Goal: Book appointment/travel/reservation

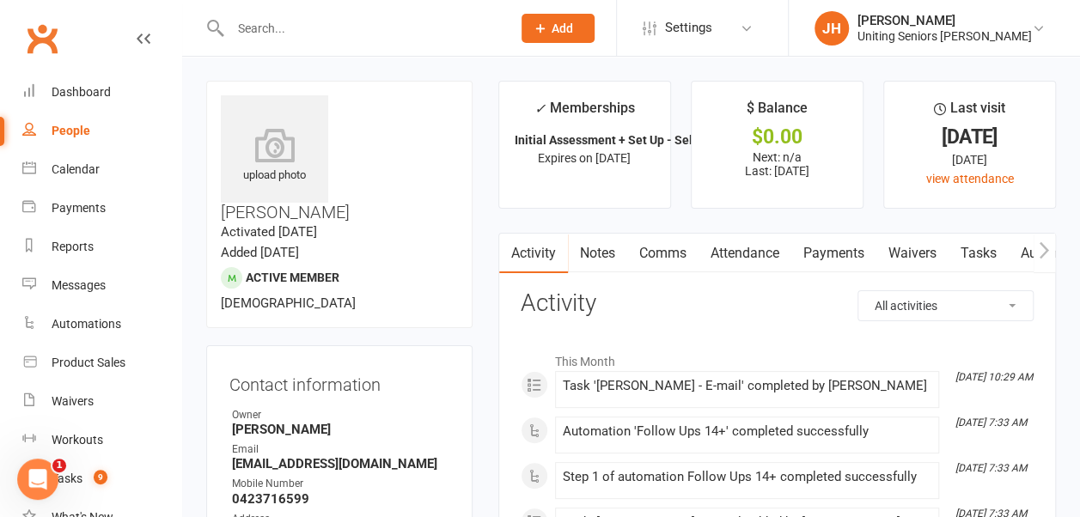
click at [95, 88] on div "Dashboard" at bounding box center [81, 92] width 59 height 14
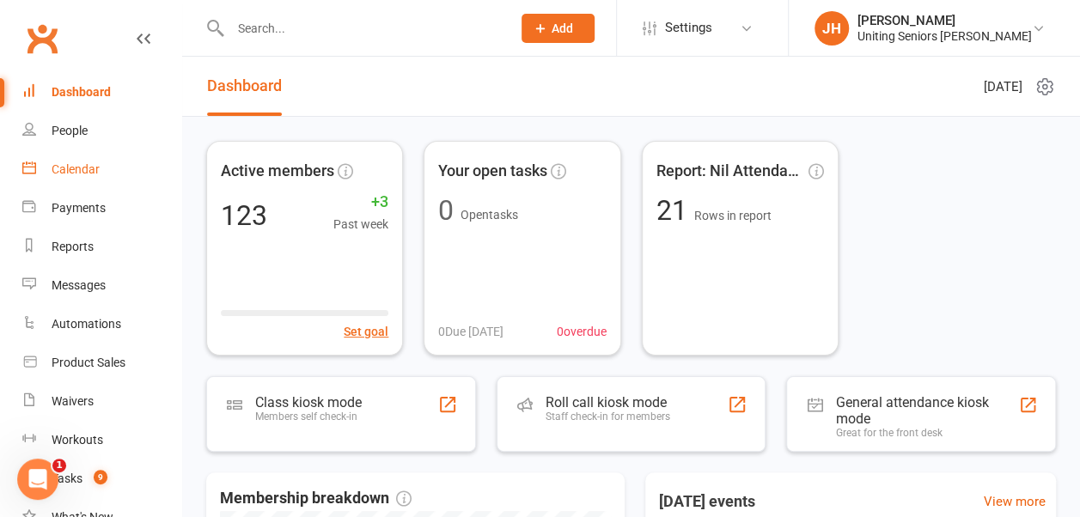
click at [53, 168] on div "Calendar" at bounding box center [76, 169] width 48 height 14
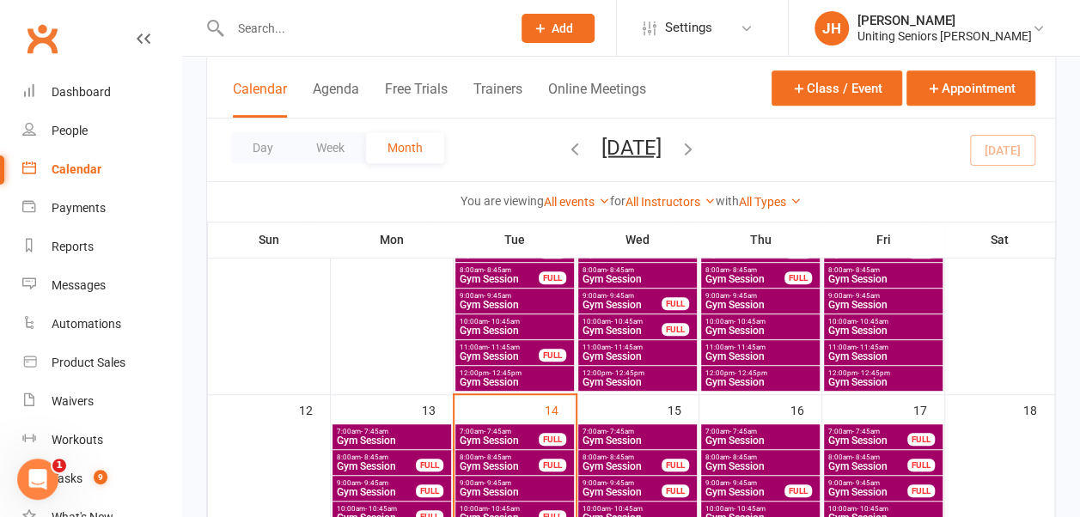
scroll to position [430, 0]
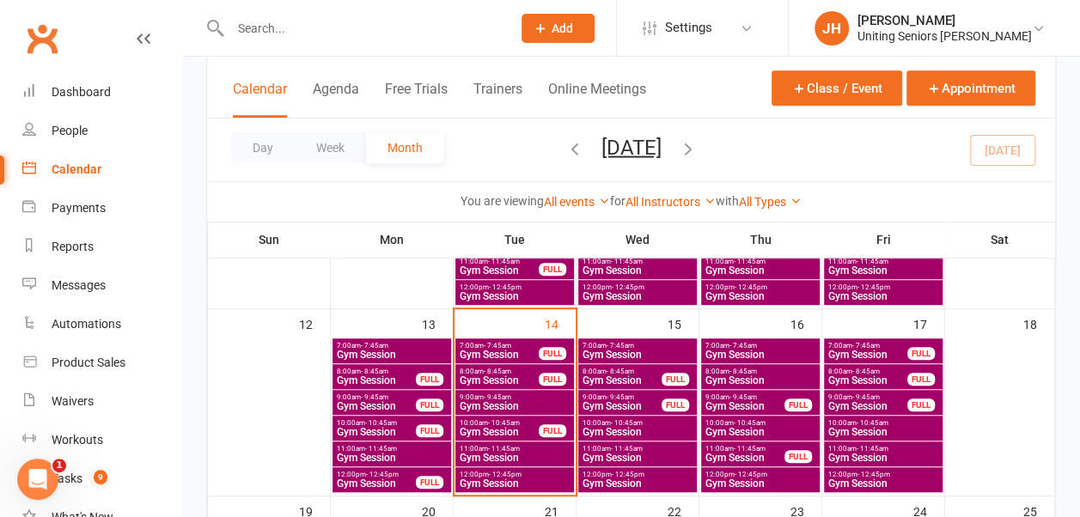
click at [512, 343] on span "7:00am - 7:45am" at bounding box center [499, 346] width 81 height 8
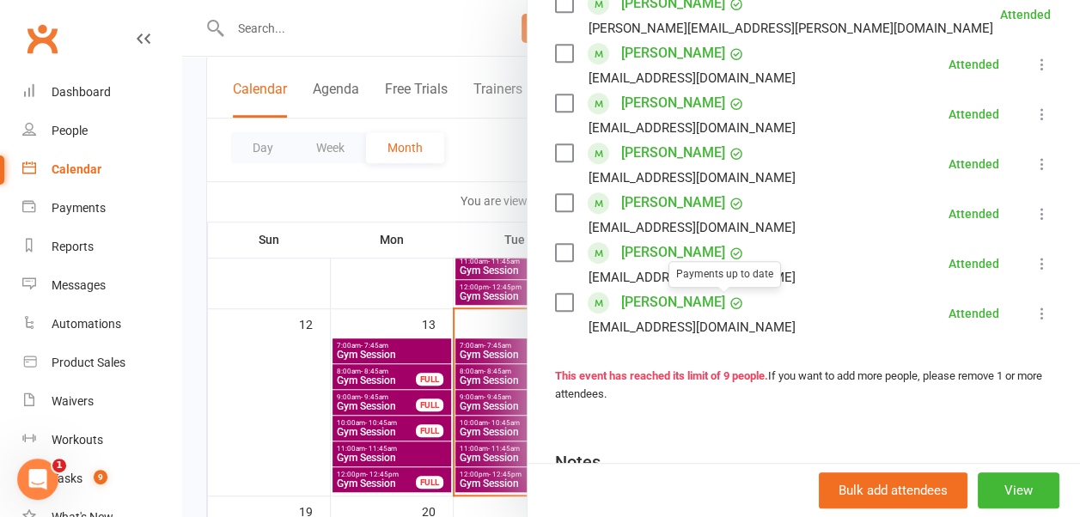
click at [465, 204] on div at bounding box center [631, 258] width 898 height 517
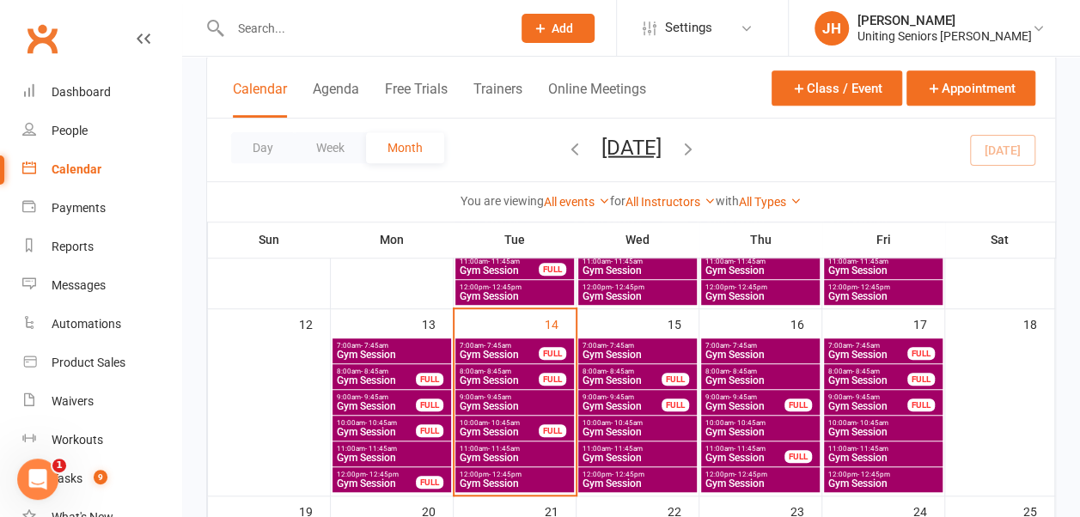
click at [492, 375] on span "Gym Session" at bounding box center [499, 380] width 81 height 10
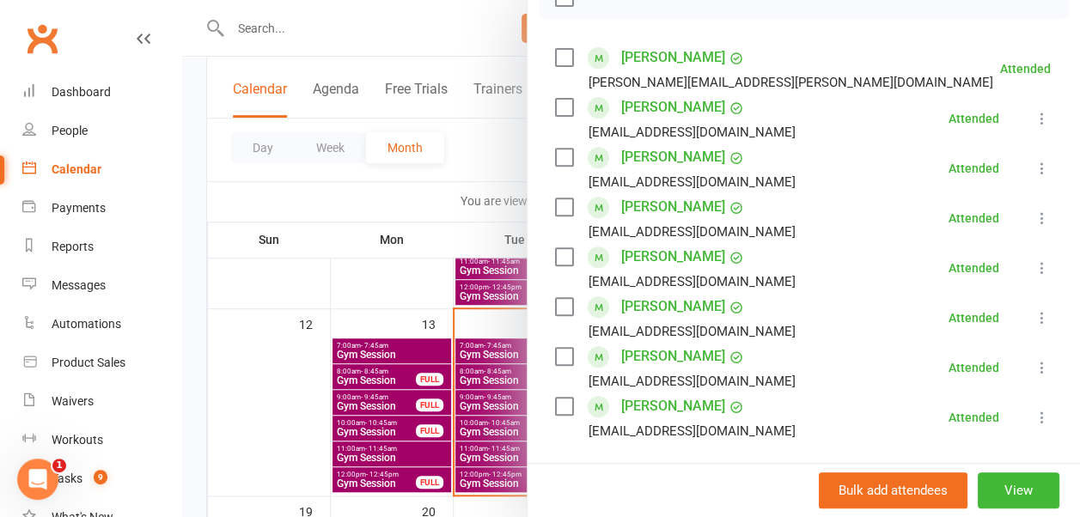
scroll to position [344, 0]
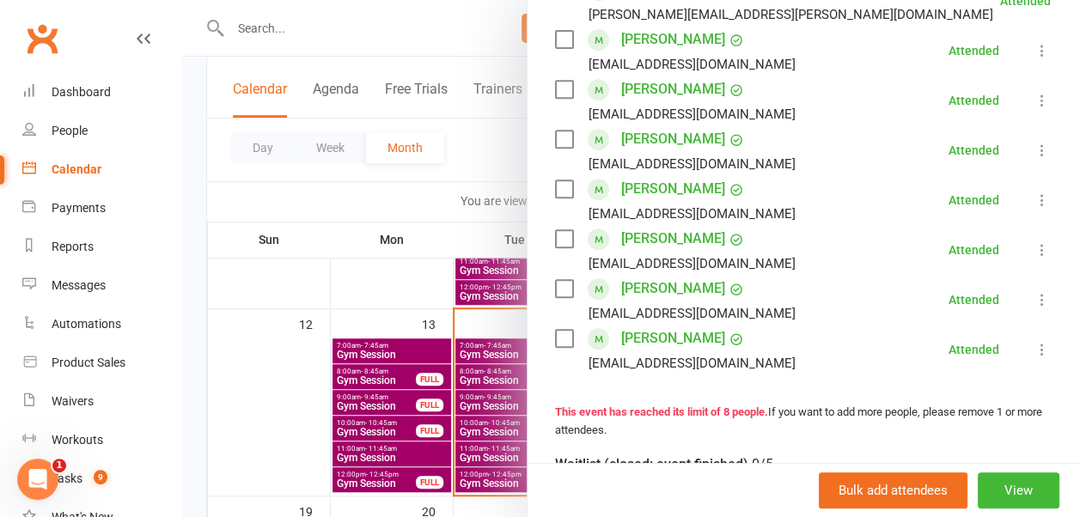
click at [458, 216] on div at bounding box center [631, 258] width 898 height 517
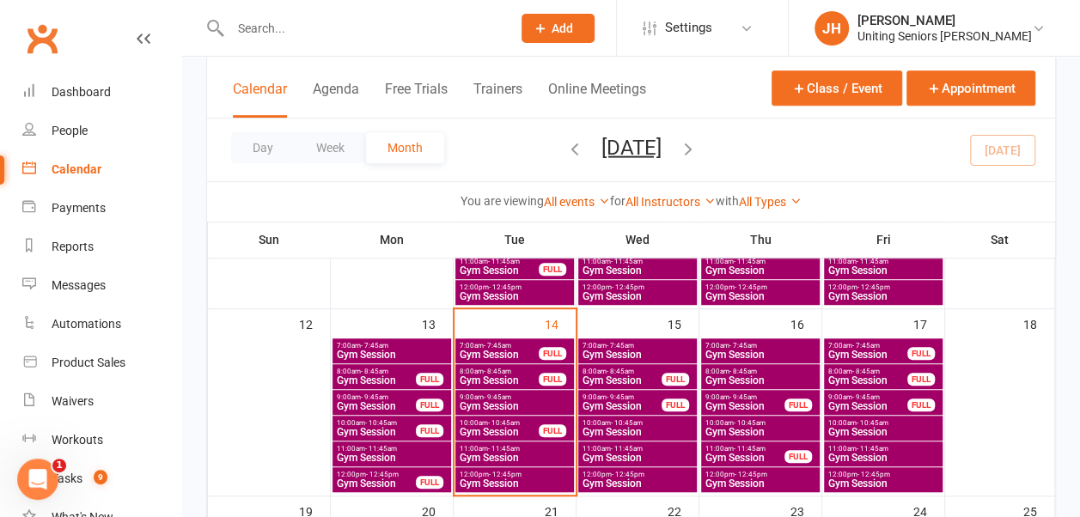
click at [501, 401] on span "Gym Session" at bounding box center [515, 406] width 112 height 10
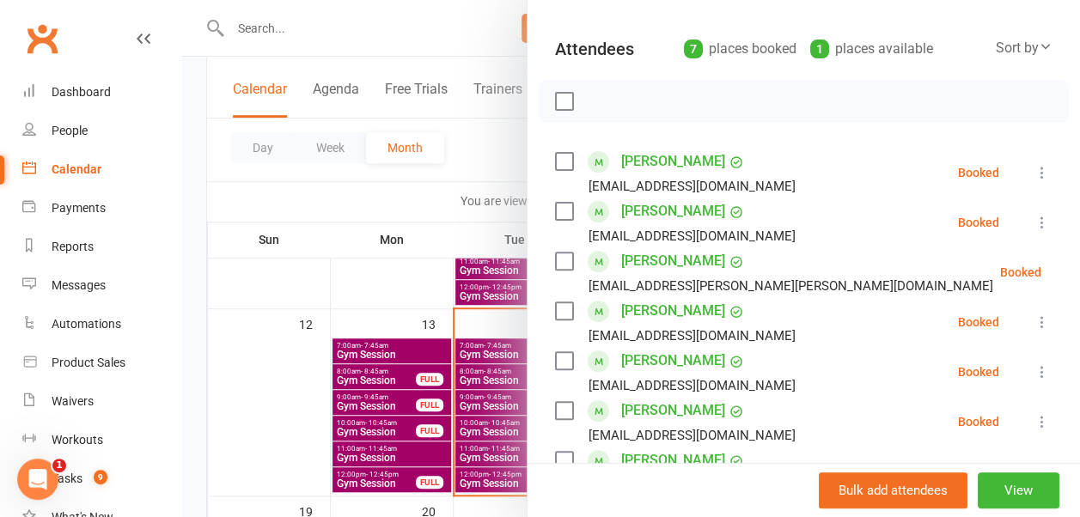
scroll to position [258, 0]
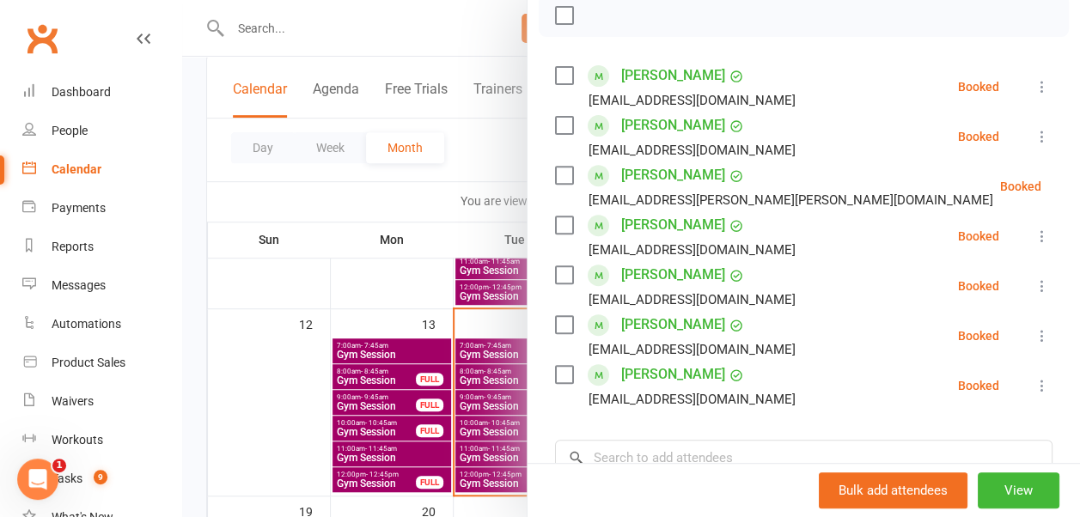
click at [555, 325] on label at bounding box center [563, 324] width 17 height 17
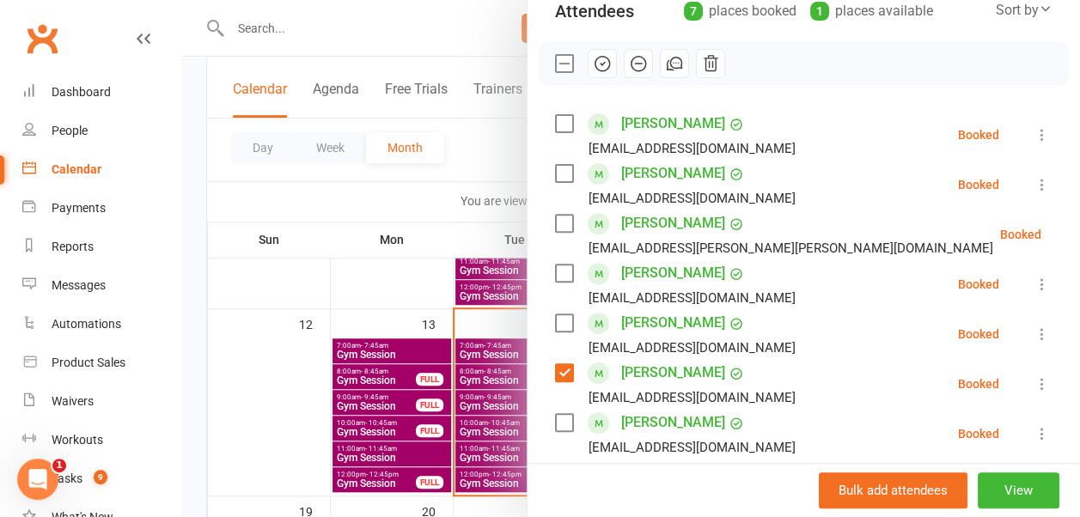
scroll to position [172, 0]
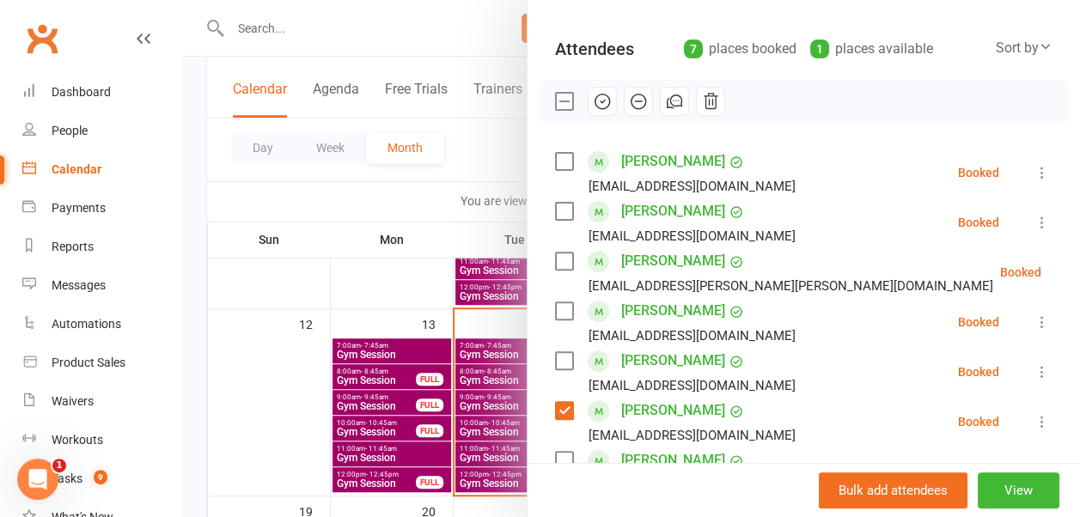
click at [595, 107] on icon "button" at bounding box center [602, 101] width 15 height 15
click at [443, 232] on div at bounding box center [631, 258] width 898 height 517
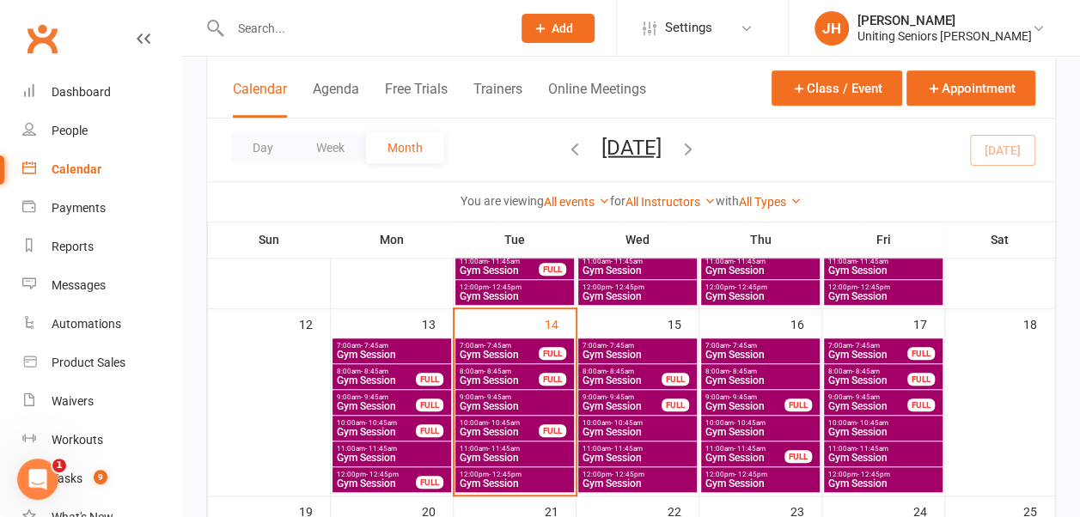
click at [501, 423] on span "- 10:45am" at bounding box center [504, 423] width 32 height 8
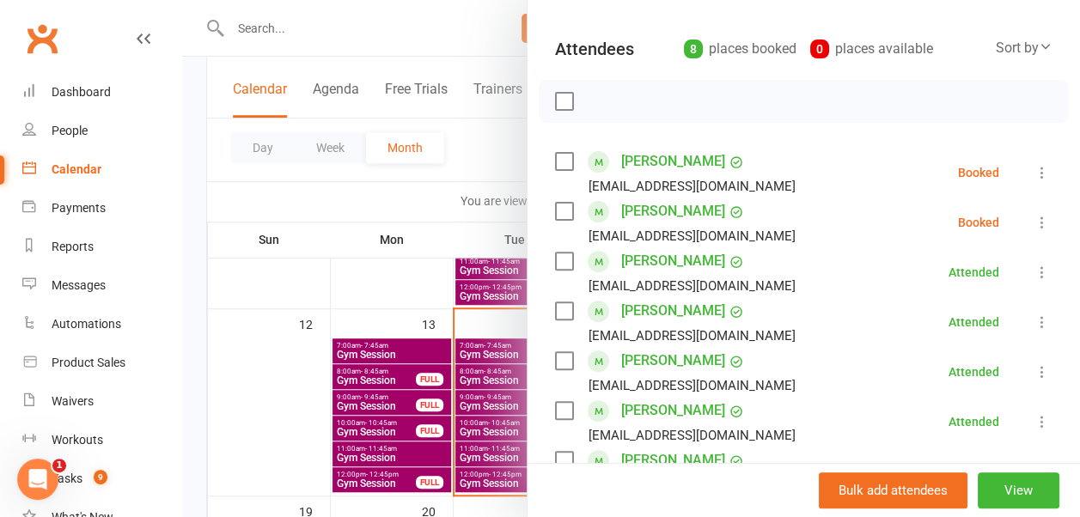
click at [448, 231] on div at bounding box center [631, 258] width 898 height 517
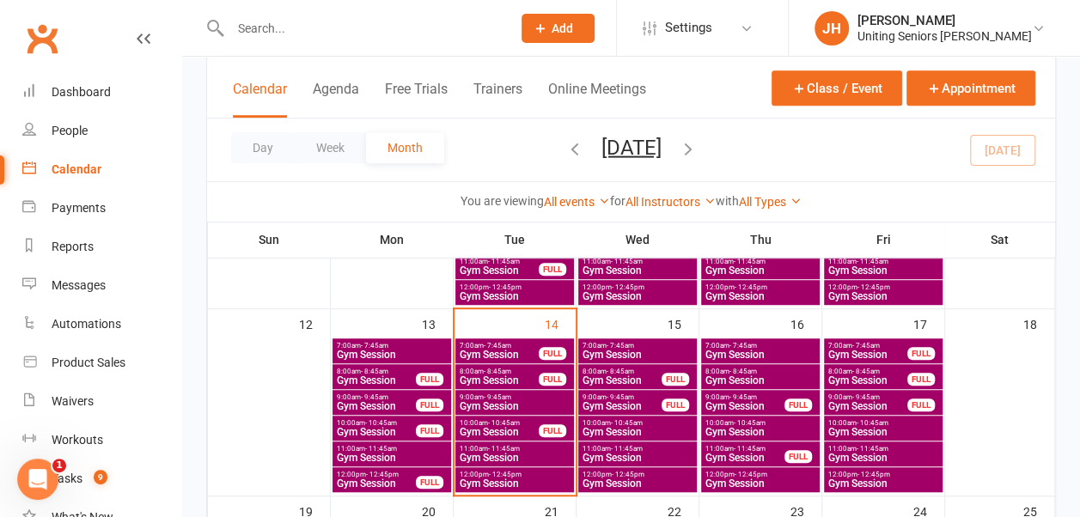
click at [507, 449] on span "- 11:45am" at bounding box center [504, 449] width 32 height 8
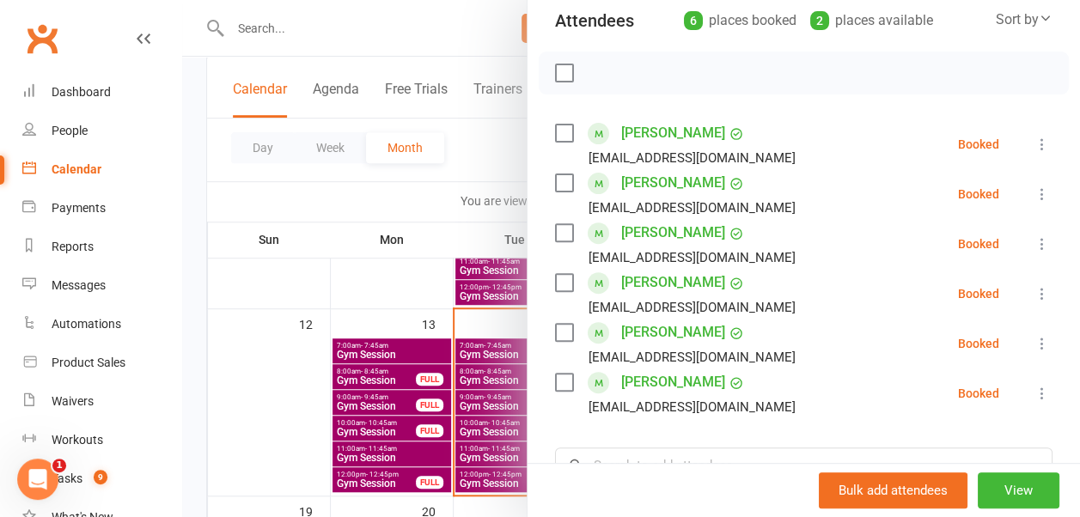
scroll to position [258, 0]
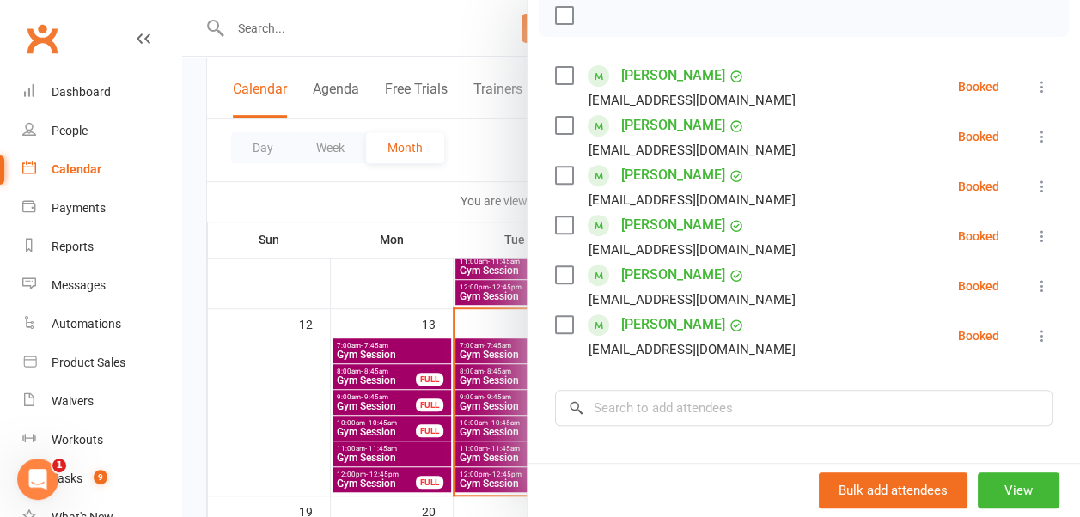
drag, startPoint x: 555, startPoint y: 325, endPoint x: 550, endPoint y: 297, distance: 28.0
click at [555, 323] on label at bounding box center [563, 324] width 17 height 17
drag, startPoint x: 550, startPoint y: 271, endPoint x: 551, endPoint y: 247, distance: 24.1
click at [555, 266] on label at bounding box center [563, 274] width 17 height 17
click at [555, 222] on label at bounding box center [563, 224] width 17 height 17
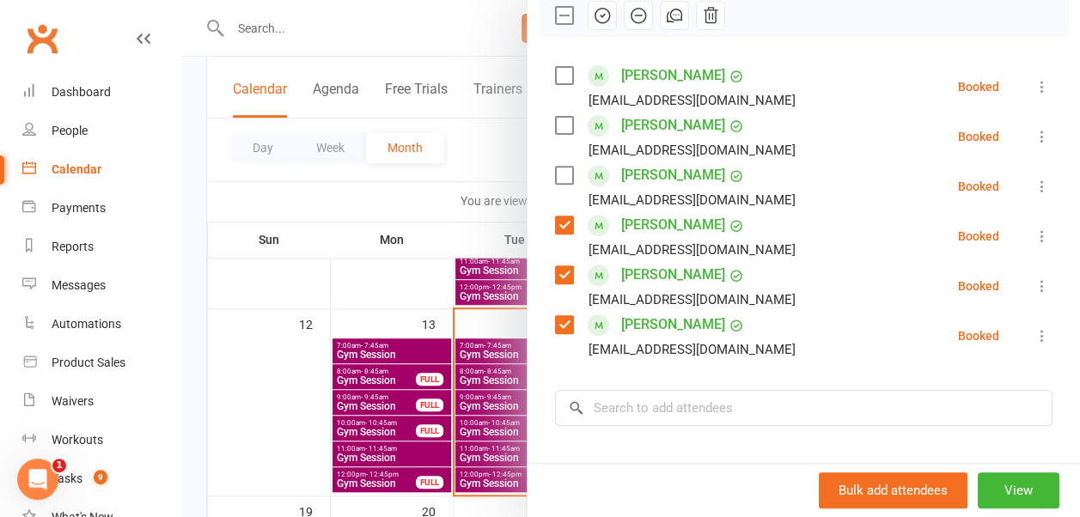
click at [555, 168] on label at bounding box center [563, 175] width 17 height 17
drag, startPoint x: 546, startPoint y: 124, endPoint x: 548, endPoint y: 107, distance: 17.3
click at [555, 124] on label at bounding box center [563, 125] width 17 height 17
drag, startPoint x: 552, startPoint y: 76, endPoint x: 556, endPoint y: 60, distance: 16.7
click at [555, 76] on label at bounding box center [563, 75] width 17 height 17
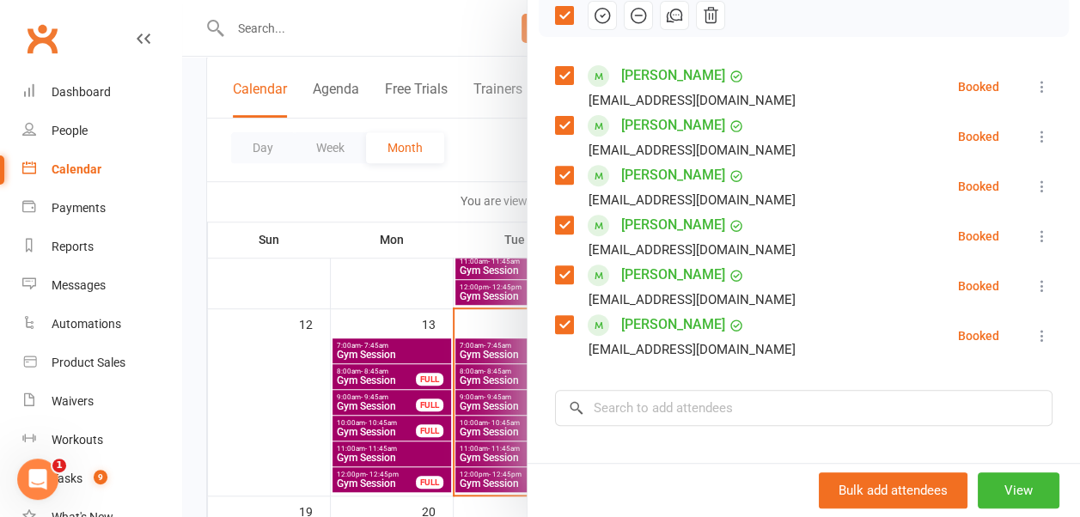
click at [588, 1] on button "button" at bounding box center [602, 15] width 29 height 29
click at [438, 252] on div at bounding box center [631, 258] width 898 height 517
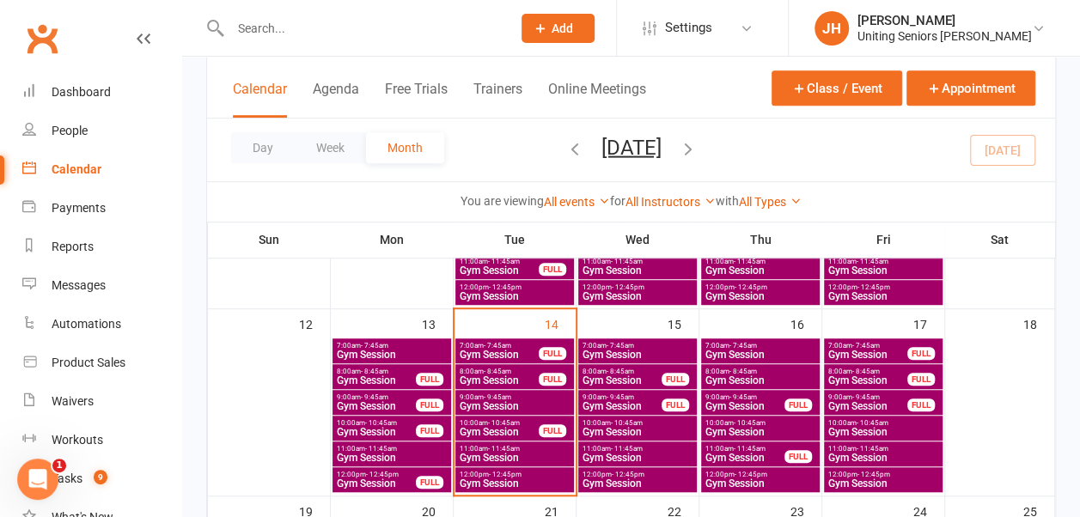
click at [509, 489] on div "12:00pm - 12:45pm Gym Session" at bounding box center [514, 479] width 119 height 25
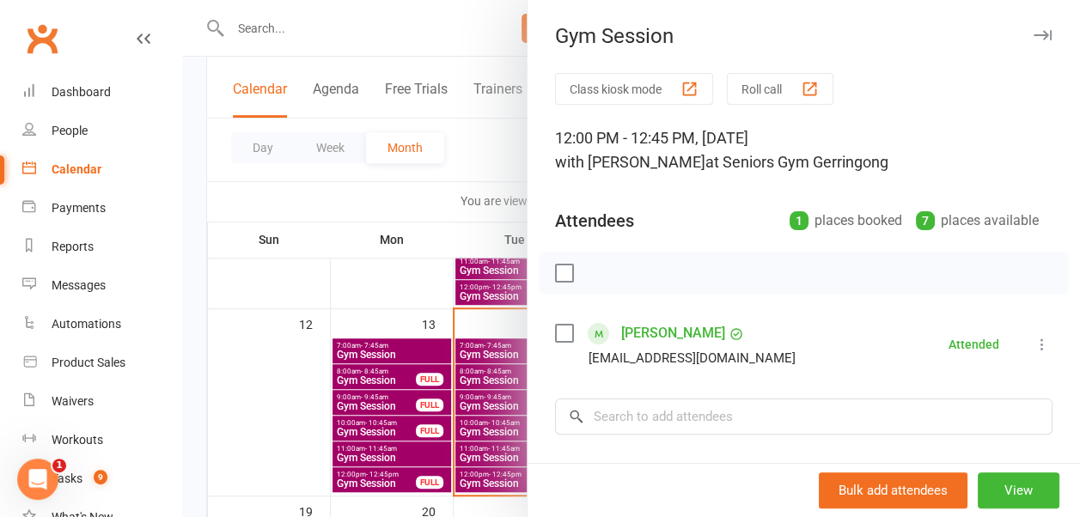
click at [555, 333] on label at bounding box center [563, 333] width 17 height 17
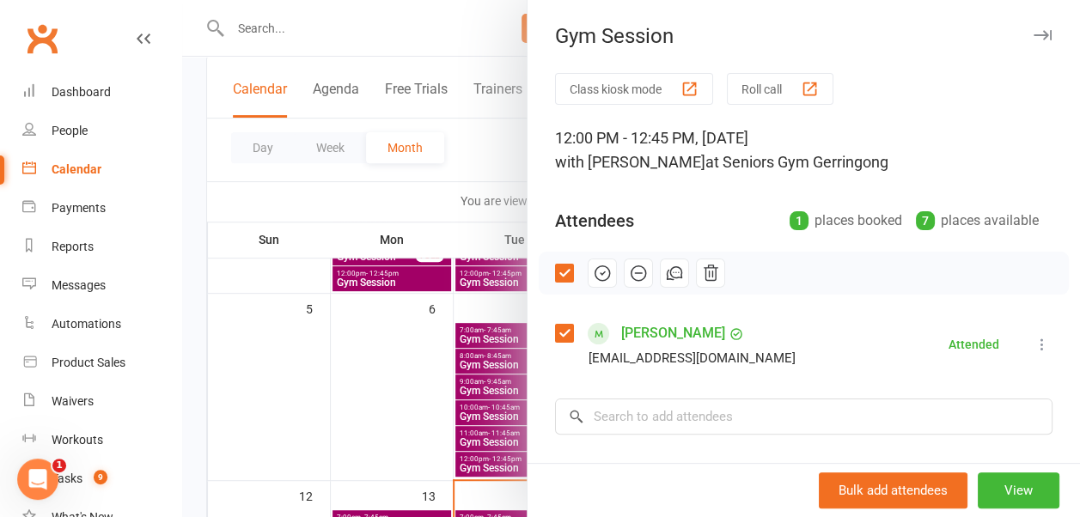
click at [593, 275] on icon "button" at bounding box center [602, 273] width 19 height 19
click at [441, 174] on div at bounding box center [631, 258] width 898 height 517
